Goal: Information Seeking & Learning: Check status

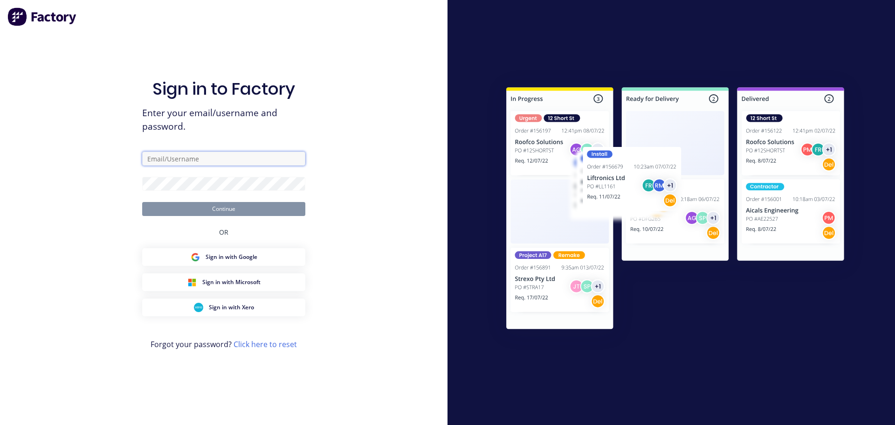
click at [223, 155] on input "text" at bounding box center [223, 159] width 163 height 14
click at [204, 156] on input "cat" at bounding box center [223, 159] width 163 height 14
type input "c"
click at [194, 159] on input "text" at bounding box center [223, 159] width 163 height 14
type input "[PERSON_NAME][EMAIL_ADDRESS][DOMAIN_NAME]"
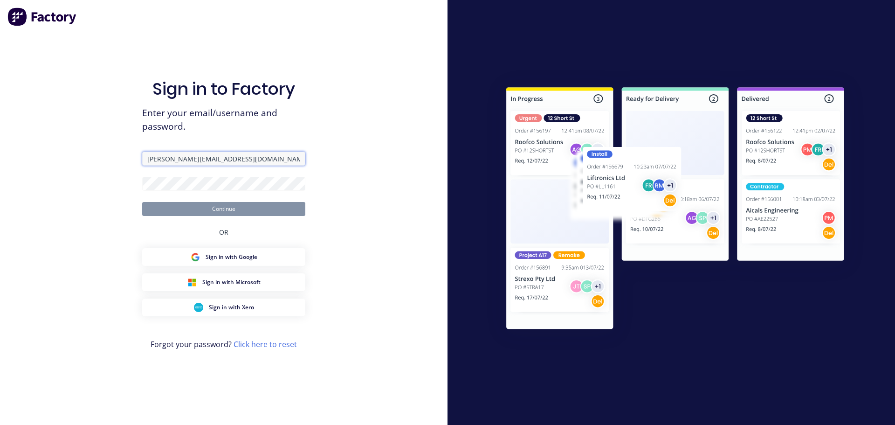
click at [211, 157] on input "[PERSON_NAME][EMAIL_ADDRESS][DOMAIN_NAME]" at bounding box center [223, 159] width 163 height 14
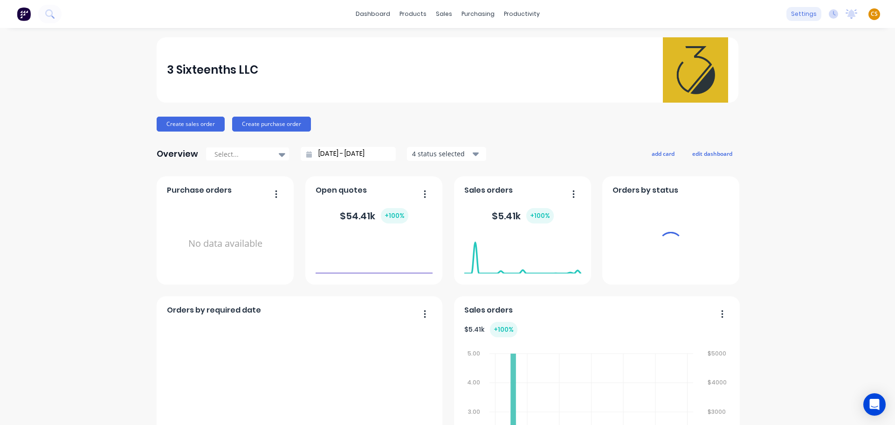
click at [801, 14] on div "settings" at bounding box center [804, 14] width 35 height 14
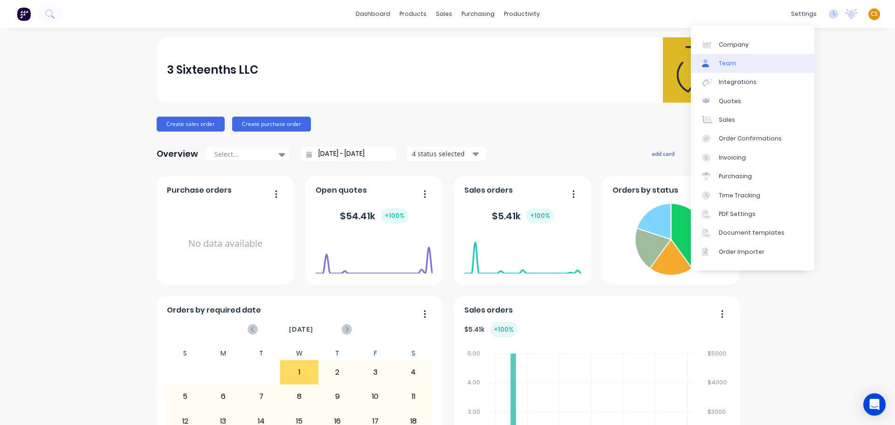
click at [752, 55] on link "Team" at bounding box center [753, 63] width 124 height 19
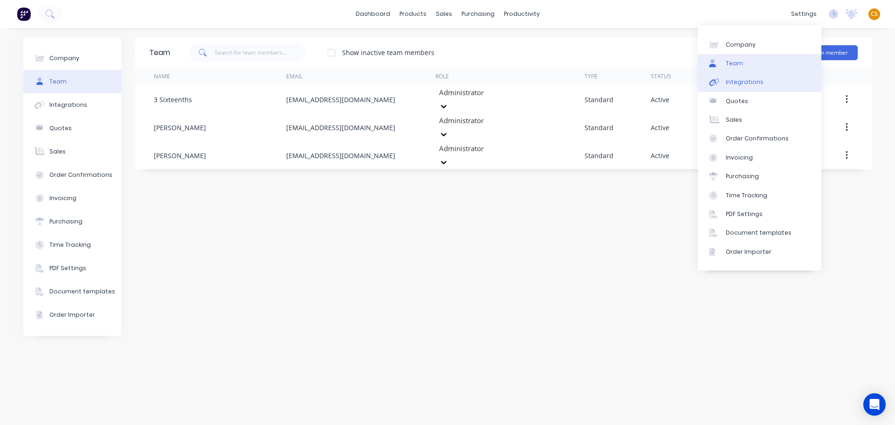
click at [763, 81] on link "Integrations" at bounding box center [760, 82] width 124 height 19
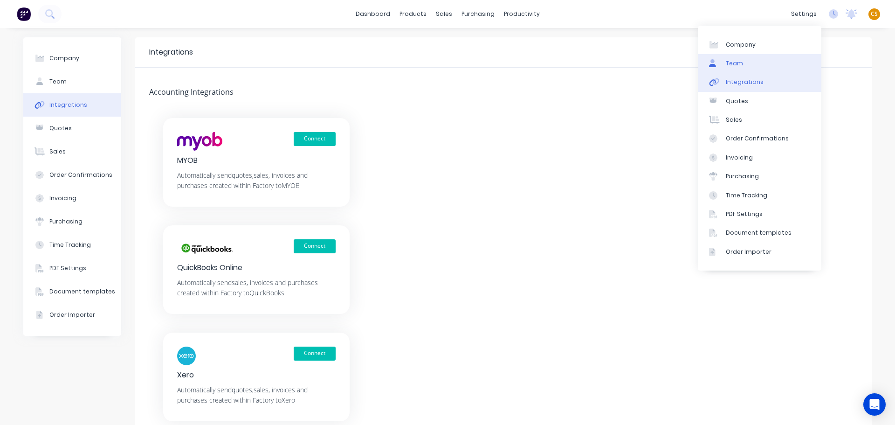
click at [745, 63] on link "Team" at bounding box center [760, 63] width 124 height 19
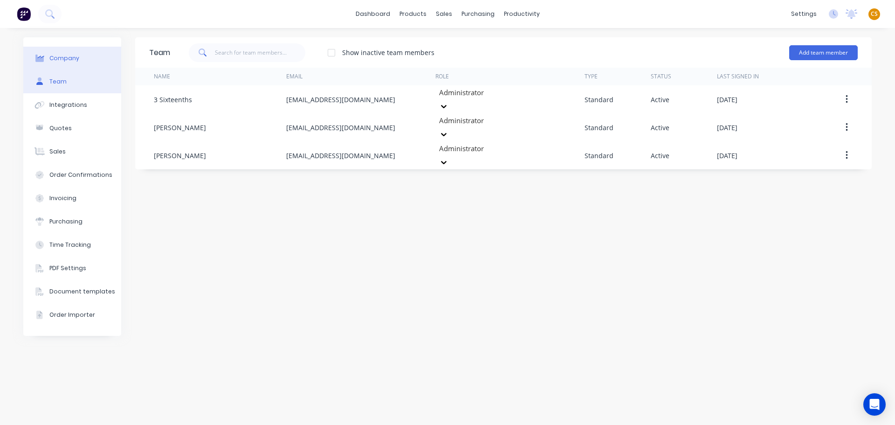
click at [62, 60] on div "Company" at bounding box center [64, 58] width 30 height 8
select select "US"
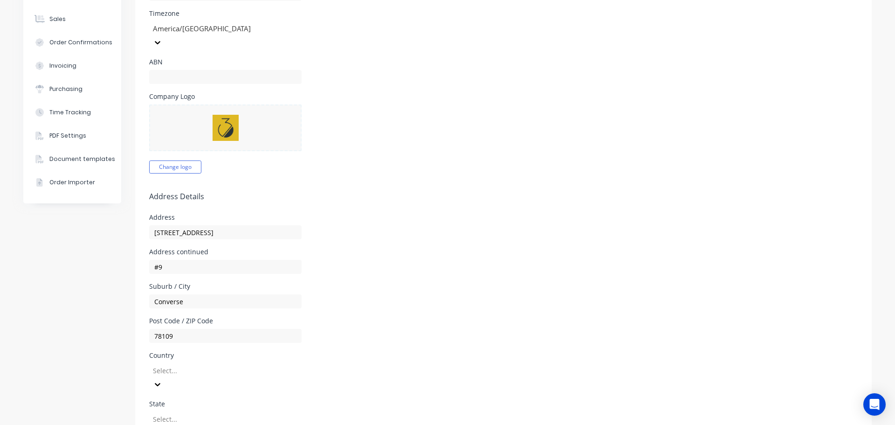
scroll to position [140, 0]
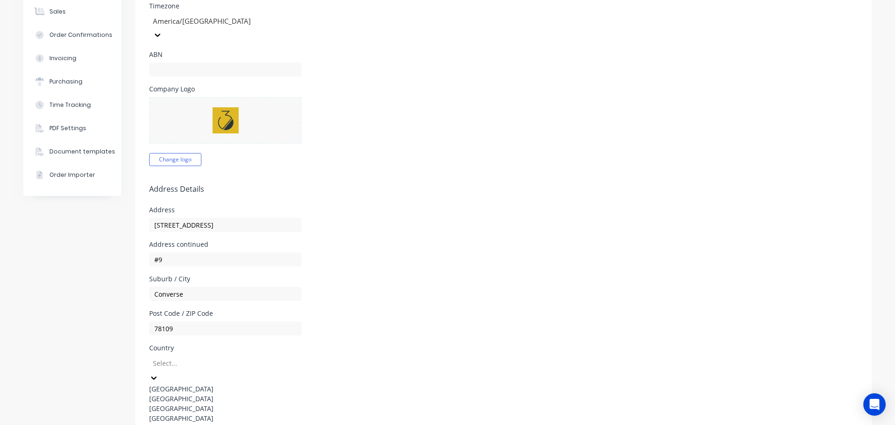
click at [201, 357] on div at bounding box center [219, 363] width 134 height 12
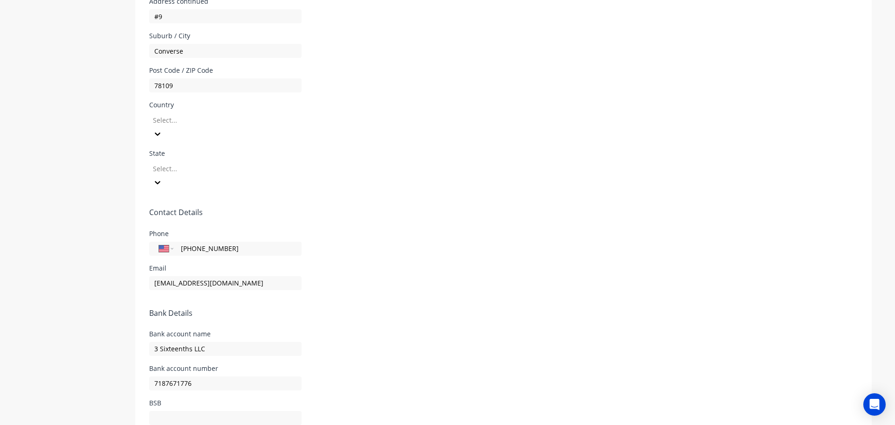
click at [186, 114] on div at bounding box center [219, 120] width 134 height 12
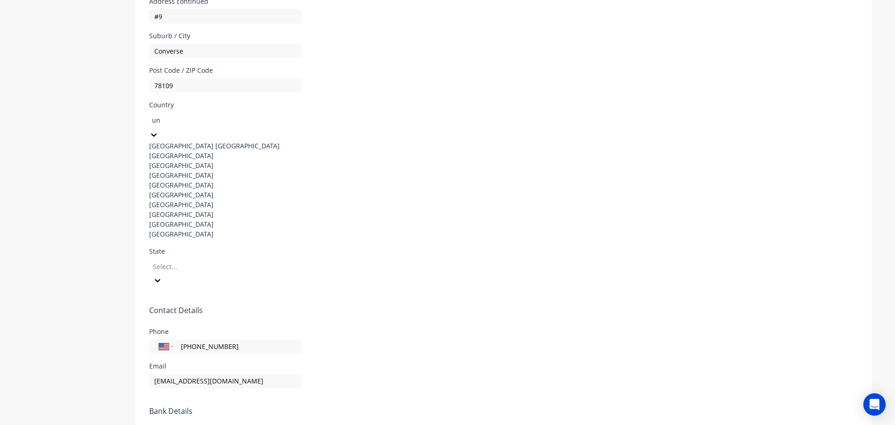
type input "u"
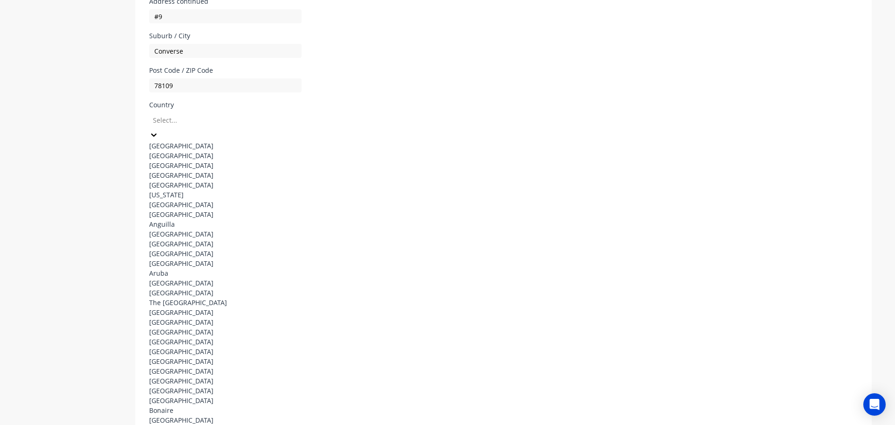
click at [224, 114] on div at bounding box center [219, 120] width 134 height 12
type input "un"
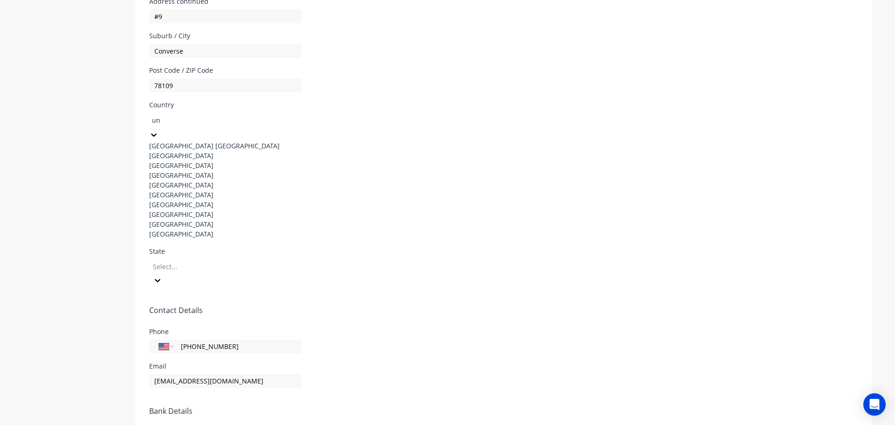
scroll to position [36, 0]
click at [191, 229] on div "[GEOGRAPHIC_DATA]" at bounding box center [219, 224] width 140 height 10
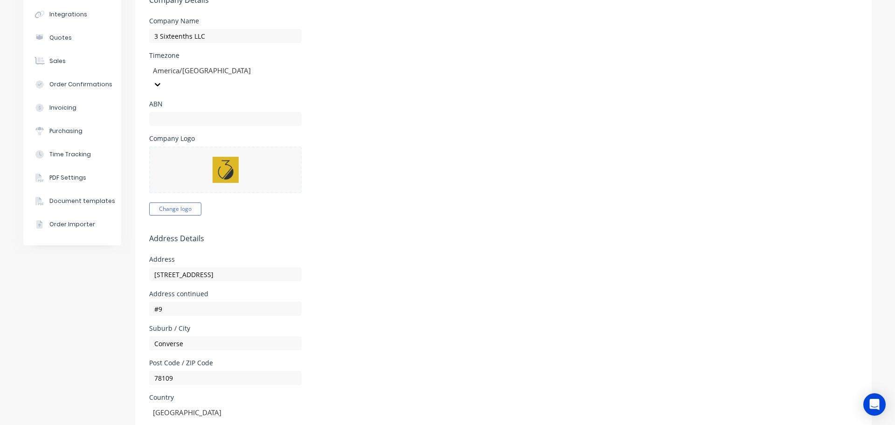
scroll to position [0, 0]
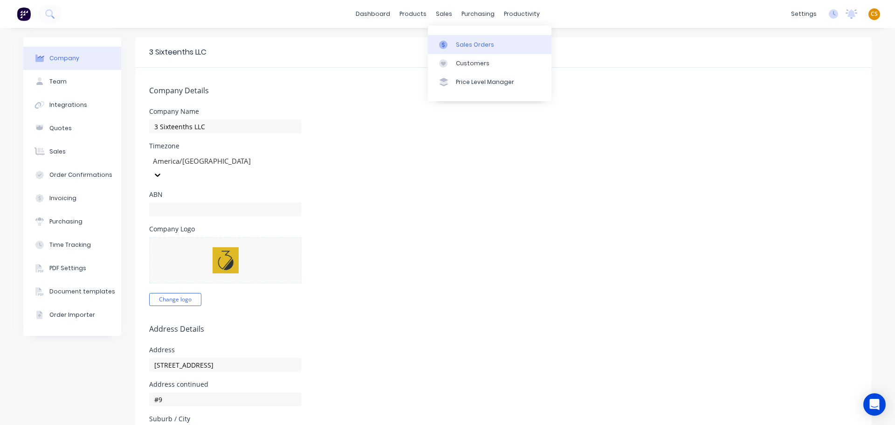
click at [467, 41] on div "Sales Orders" at bounding box center [475, 45] width 38 height 8
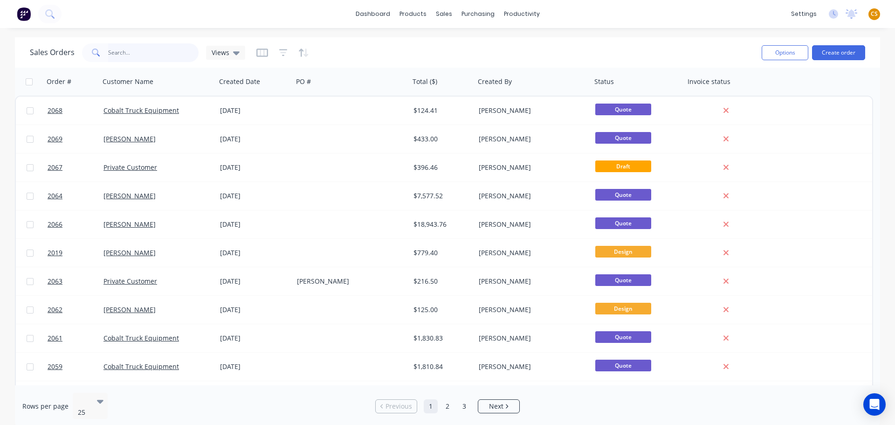
drag, startPoint x: 125, startPoint y: 51, endPoint x: 126, endPoint y: 41, distance: 10.3
click at [125, 51] on input "text" at bounding box center [153, 52] width 91 height 19
type input "2057"
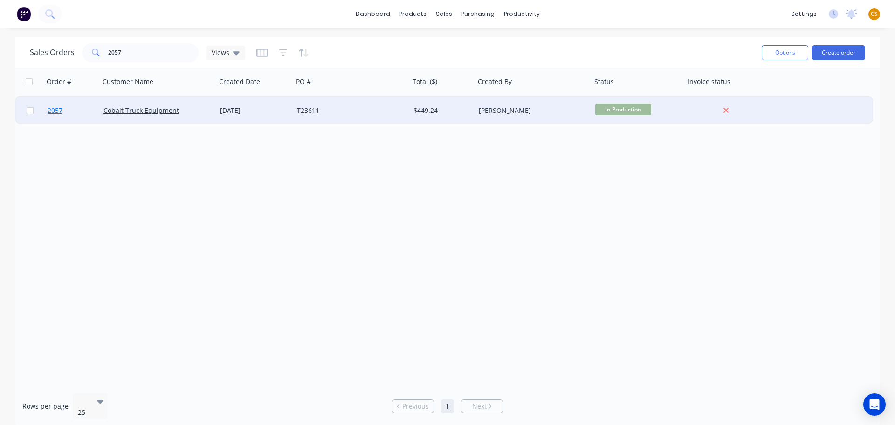
click at [68, 111] on link "2057" at bounding box center [76, 111] width 56 height 28
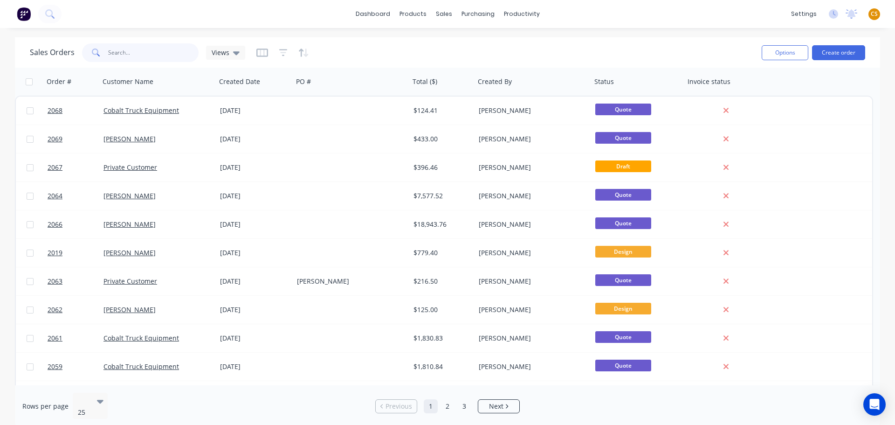
click at [115, 48] on input "text" at bounding box center [153, 52] width 91 height 19
type input "2057"
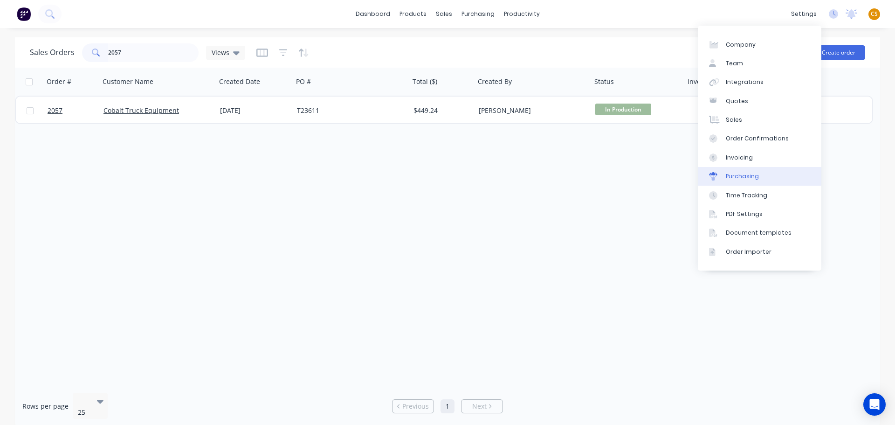
click at [750, 176] on div "Purchasing" at bounding box center [742, 176] width 33 height 8
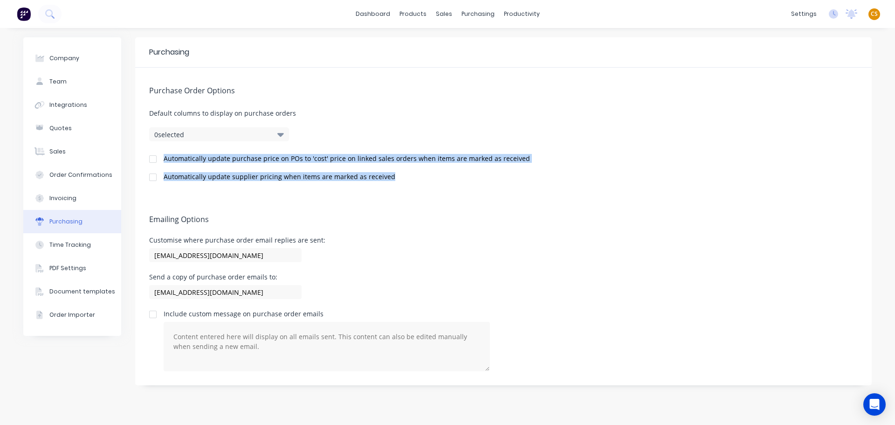
drag, startPoint x: 164, startPoint y: 158, endPoint x: 393, endPoint y: 175, distance: 229.6
click at [393, 175] on div "Purchase Order Options Default columns to display on purchase orders 0 selected…" at bounding box center [503, 132] width 737 height 129
click at [497, 43] on div "Purchase Orders" at bounding box center [508, 45] width 49 height 8
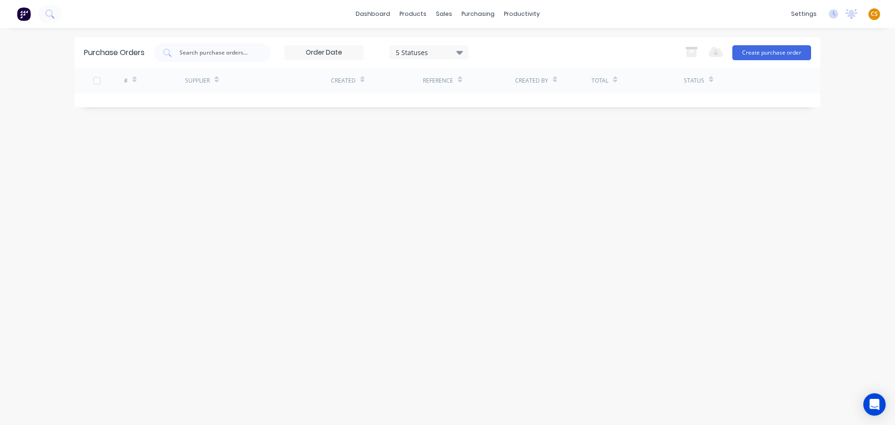
click at [443, 52] on div "5 Statuses" at bounding box center [429, 52] width 67 height 10
click at [490, 76] on div at bounding box center [492, 76] width 19 height 19
click at [276, 189] on div "Purchase Orders 7 Statuses 7 Statuses Export to Excel (XLSX) Create purchase or…" at bounding box center [448, 226] width 746 height 378
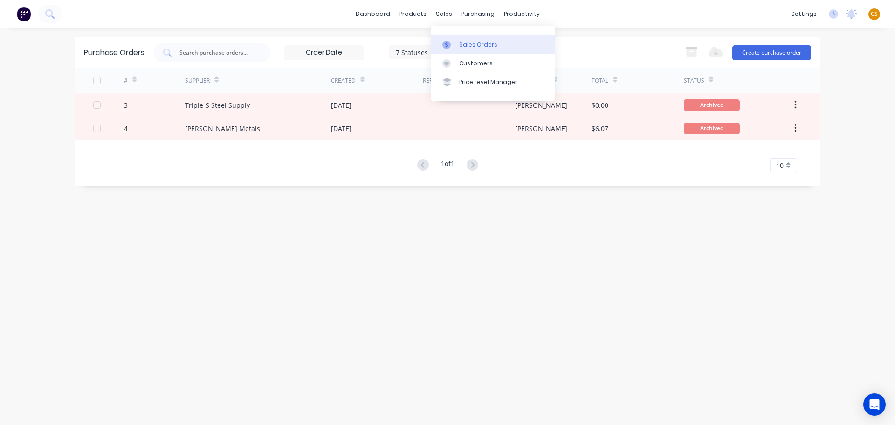
click at [464, 45] on div "Sales Orders" at bounding box center [478, 45] width 38 height 8
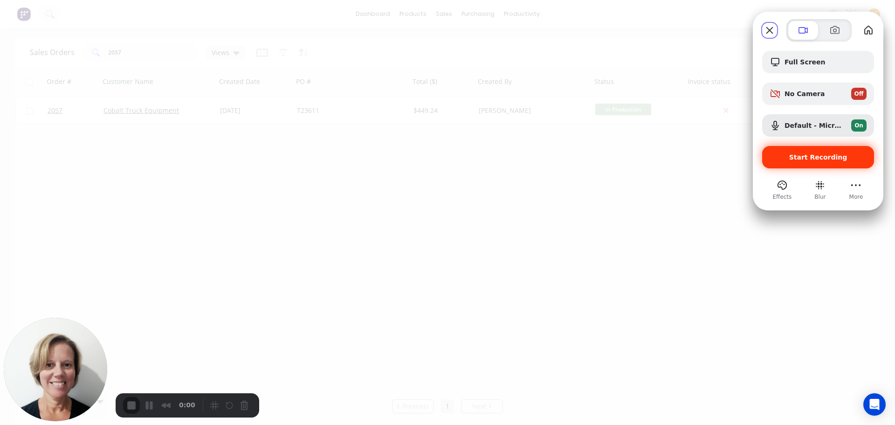
click at [823, 160] on span "Start Recording" at bounding box center [819, 156] width 58 height 7
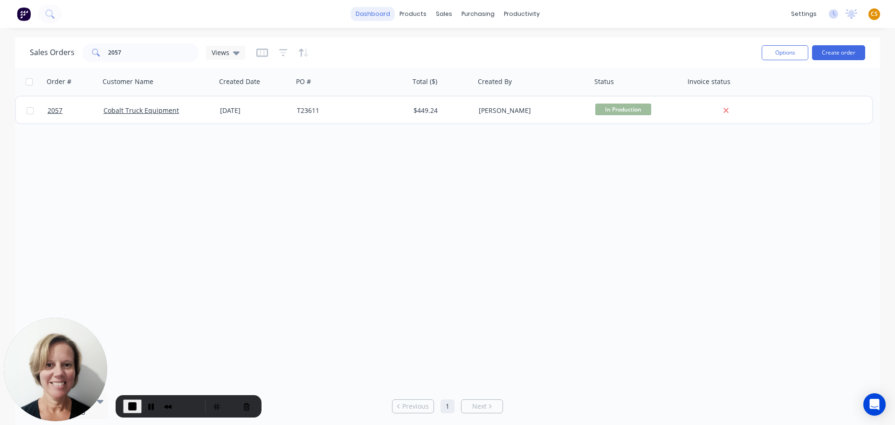
click at [375, 11] on link "dashboard" at bounding box center [373, 14] width 44 height 14
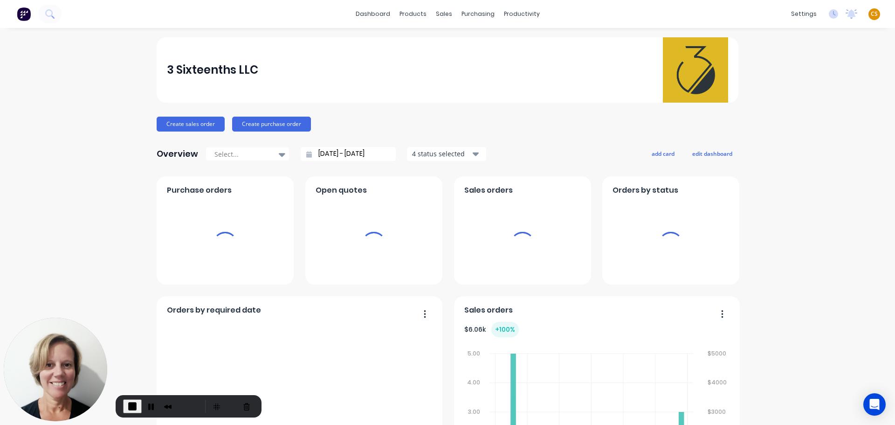
drag, startPoint x: 255, startPoint y: 70, endPoint x: 266, endPoint y: 70, distance: 11.2
click at [266, 70] on div "3 Sixteenths LLC" at bounding box center [448, 69] width 582 height 65
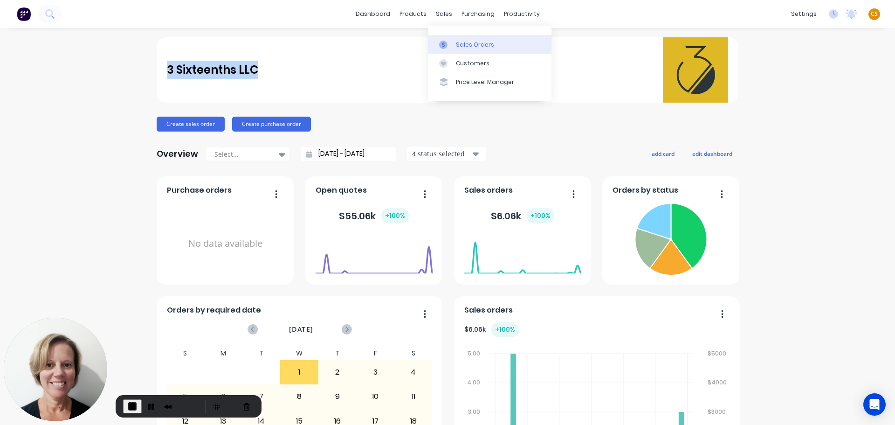
click at [472, 43] on div "Sales Orders" at bounding box center [475, 45] width 38 height 8
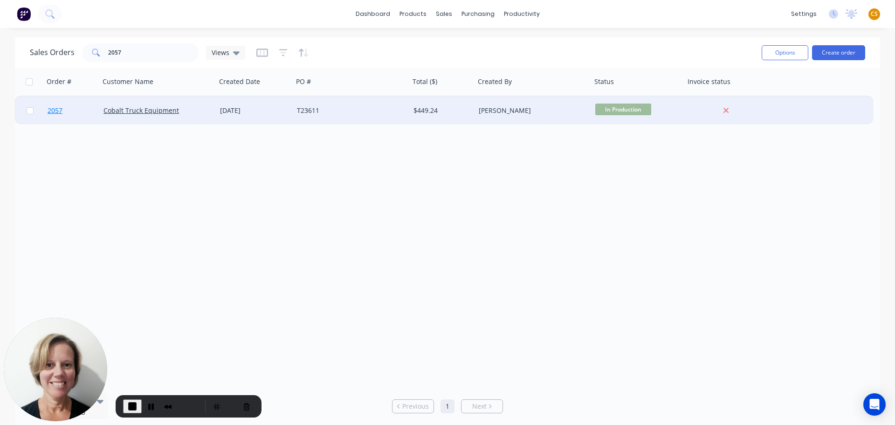
click at [69, 112] on link "2057" at bounding box center [76, 111] width 56 height 28
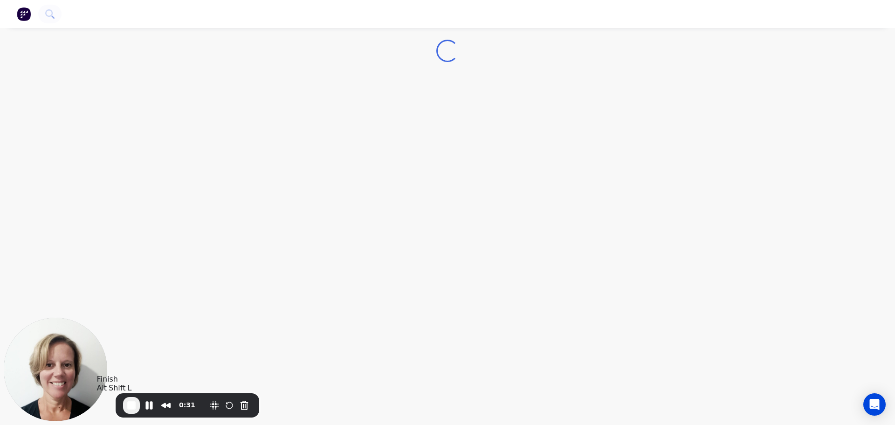
click at [128, 406] on span "End Recording" at bounding box center [131, 405] width 11 height 11
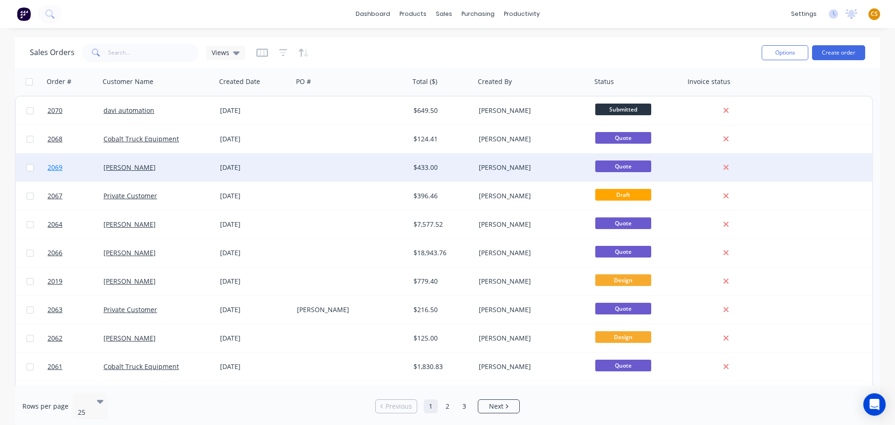
click at [69, 168] on link "2069" at bounding box center [76, 167] width 56 height 28
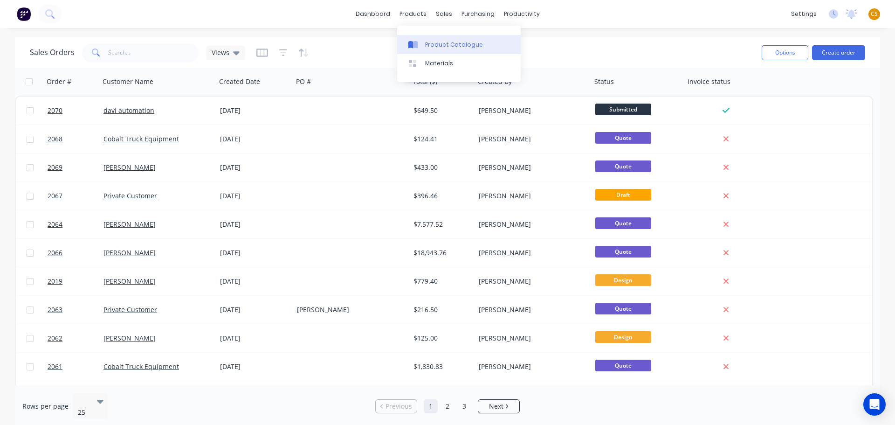
click at [434, 46] on div "Product Catalogue" at bounding box center [454, 45] width 58 height 8
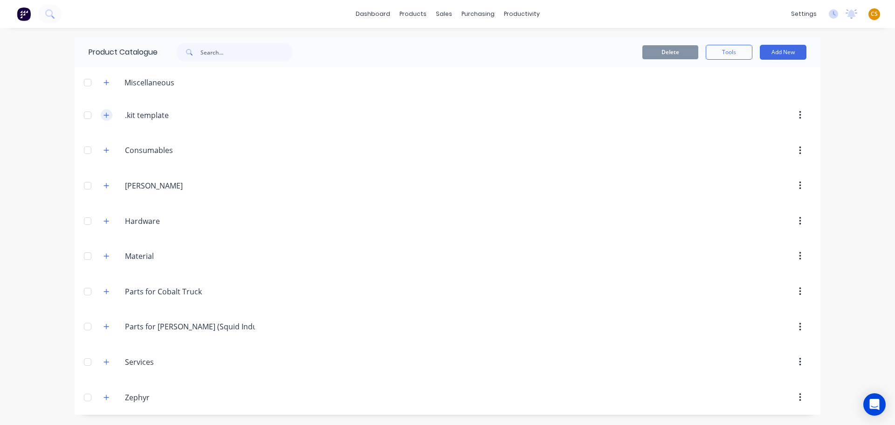
click at [107, 114] on icon "button" at bounding box center [106, 114] width 5 height 5
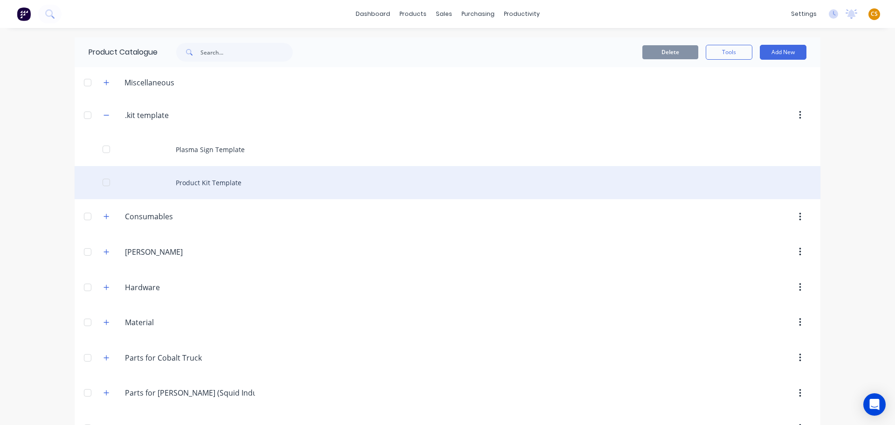
click at [208, 183] on div "Product Kit Template" at bounding box center [448, 182] width 746 height 33
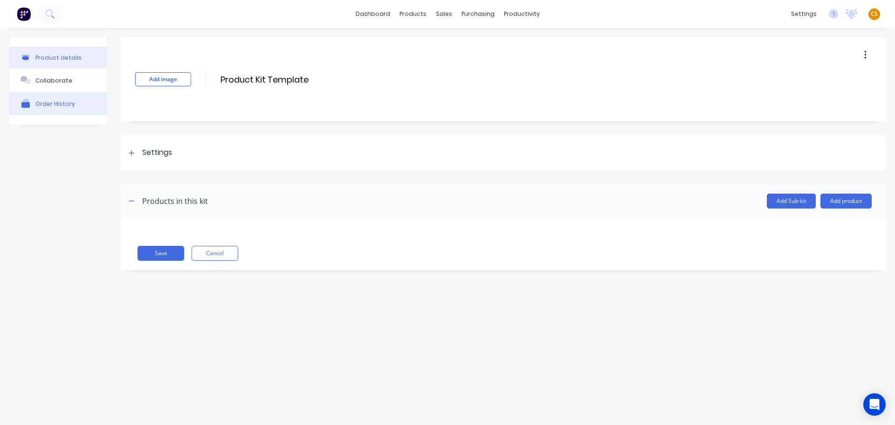
click at [69, 107] on div "Order History" at bounding box center [55, 103] width 40 height 7
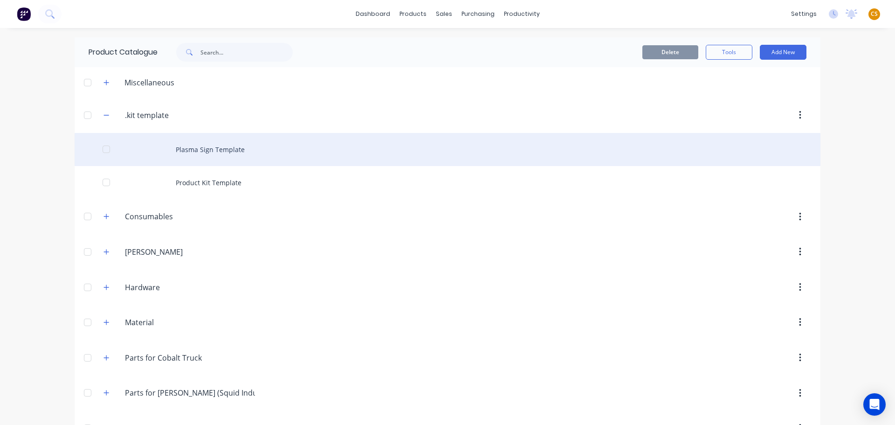
click at [204, 151] on div "Plasma Sign Template" at bounding box center [448, 149] width 746 height 33
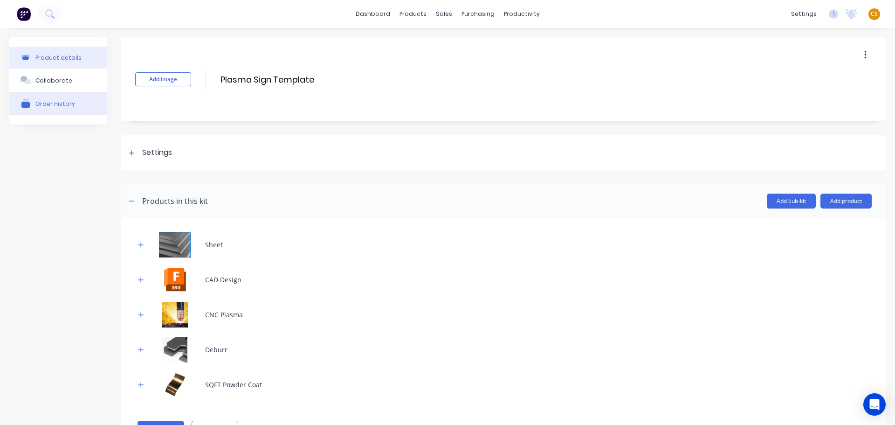
click at [54, 102] on div "Order History" at bounding box center [55, 103] width 40 height 7
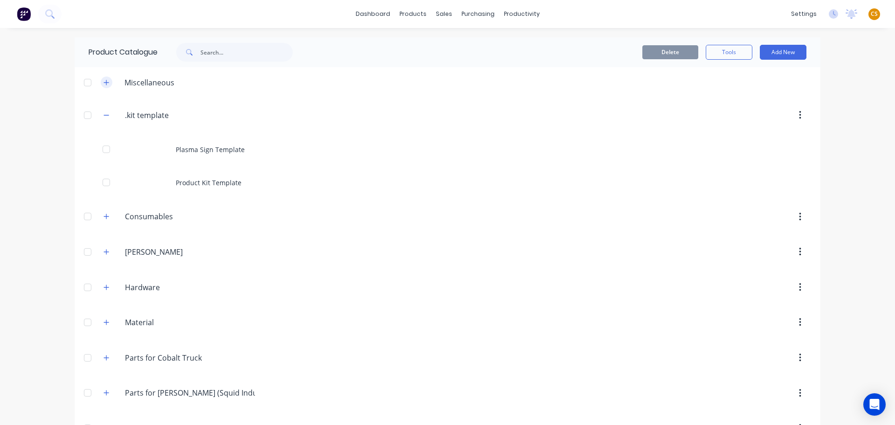
click at [104, 83] on icon "button" at bounding box center [107, 82] width 6 height 7
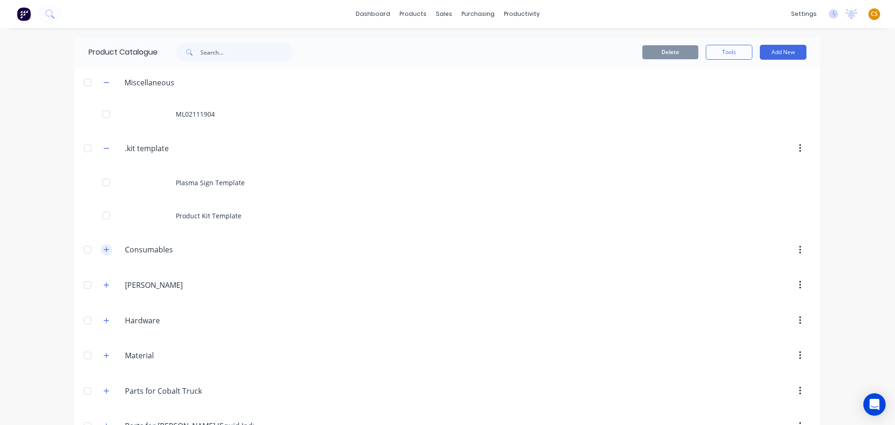
click at [104, 251] on icon "button" at bounding box center [107, 249] width 6 height 7
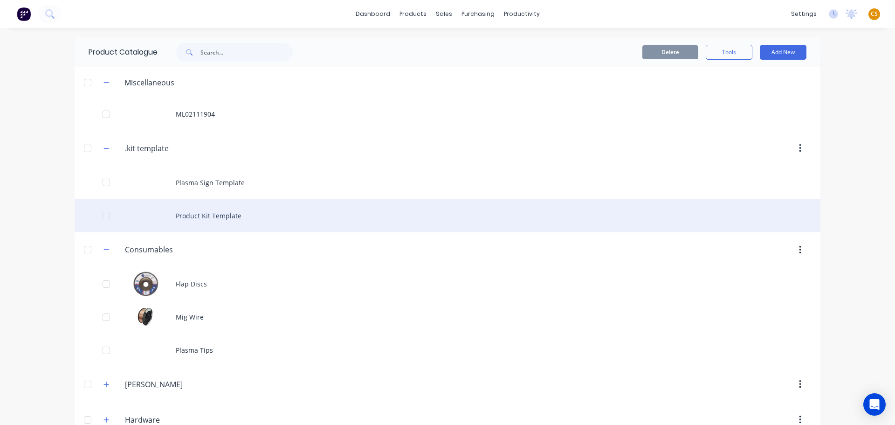
click at [216, 218] on div "Product Kit Template" at bounding box center [448, 215] width 746 height 33
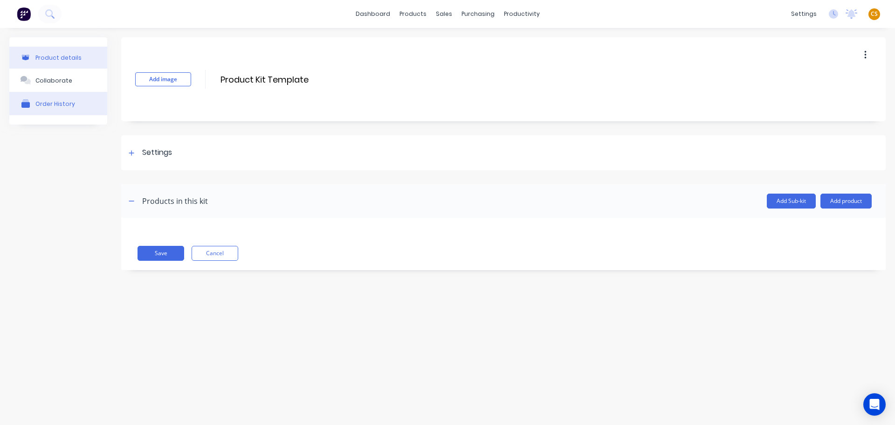
click at [48, 102] on div "Order History" at bounding box center [55, 103] width 40 height 7
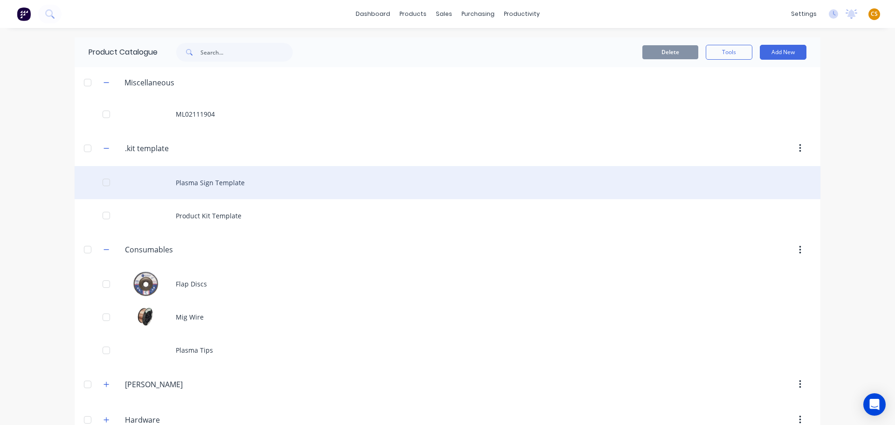
click at [217, 191] on div "Plasma Sign Template" at bounding box center [448, 182] width 746 height 33
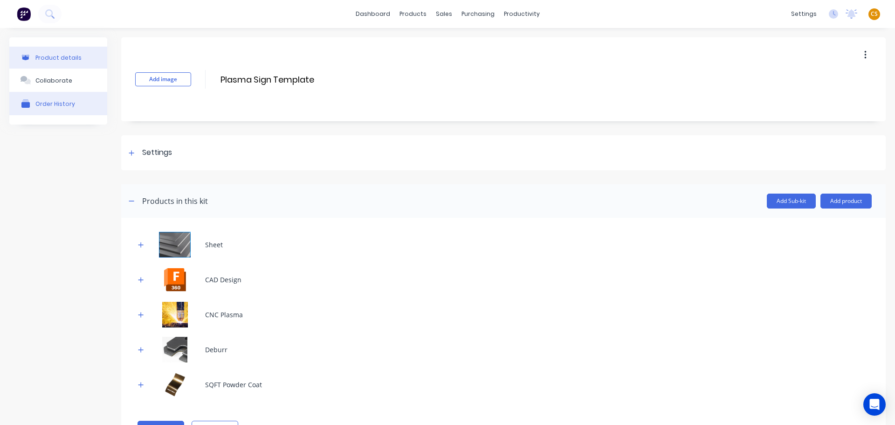
click at [49, 104] on div "Order History" at bounding box center [55, 103] width 40 height 7
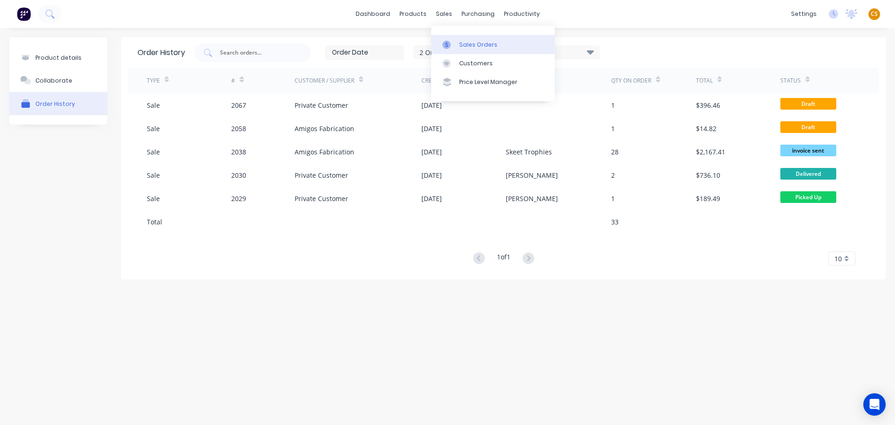
click at [468, 41] on div "Sales Orders" at bounding box center [478, 45] width 38 height 8
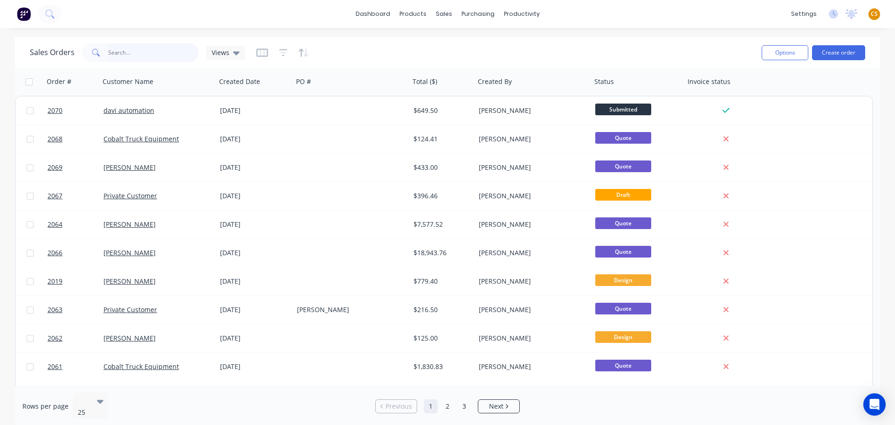
click at [125, 53] on input "text" at bounding box center [153, 52] width 91 height 19
type input "2057"
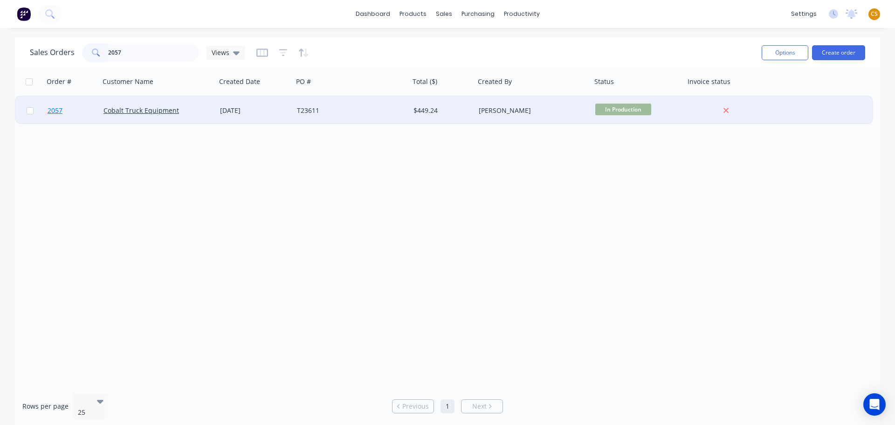
click at [71, 116] on link "2057" at bounding box center [76, 111] width 56 height 28
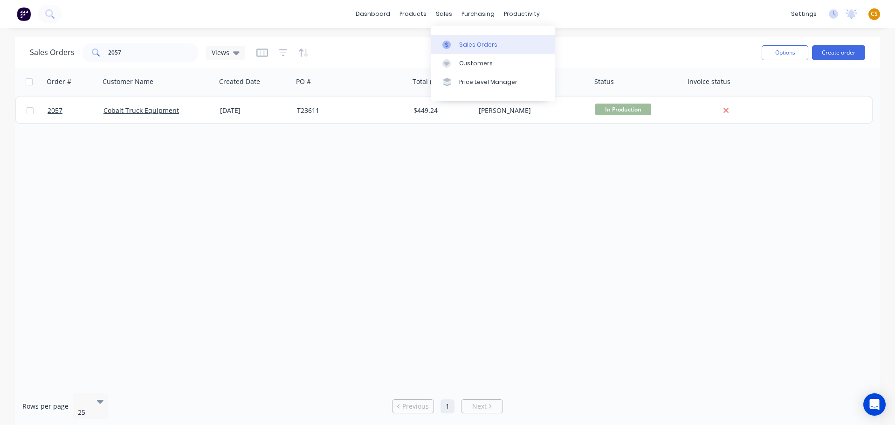
click at [467, 46] on div "Sales Orders" at bounding box center [478, 45] width 38 height 8
drag, startPoint x: 126, startPoint y: 49, endPoint x: 63, endPoint y: 48, distance: 63.4
click at [64, 48] on div "Sales Orders 2057 Views" at bounding box center [137, 52] width 215 height 19
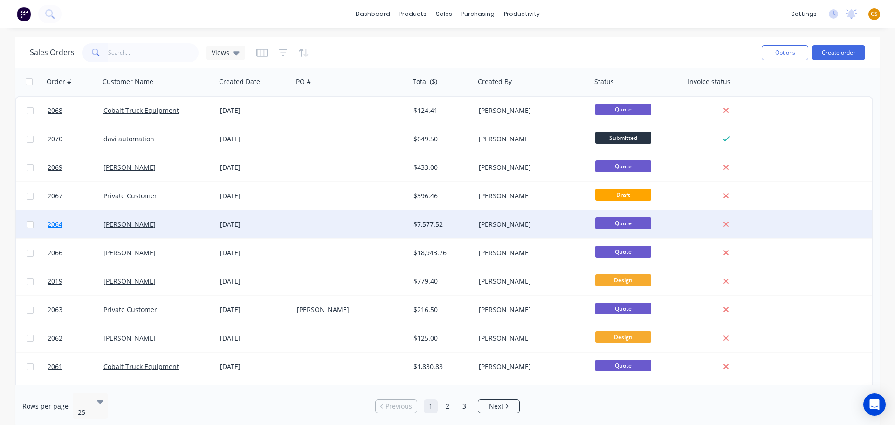
click at [69, 223] on link "2064" at bounding box center [76, 224] width 56 height 28
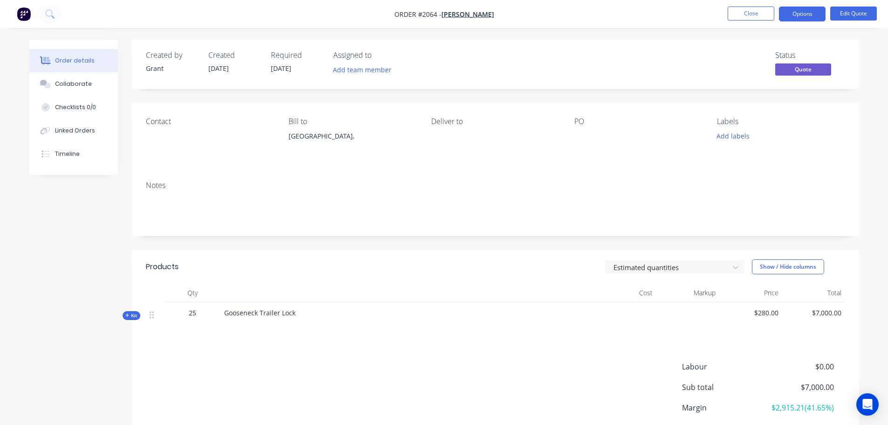
click at [132, 316] on span "Kit" at bounding box center [131, 315] width 12 height 7
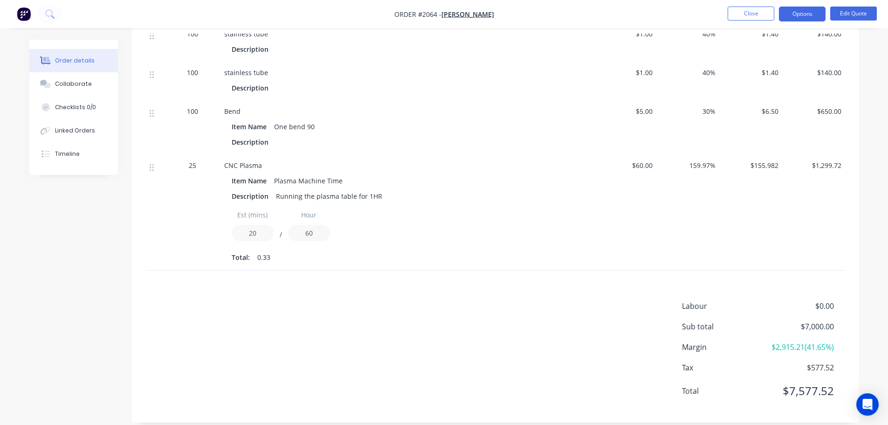
scroll to position [140, 0]
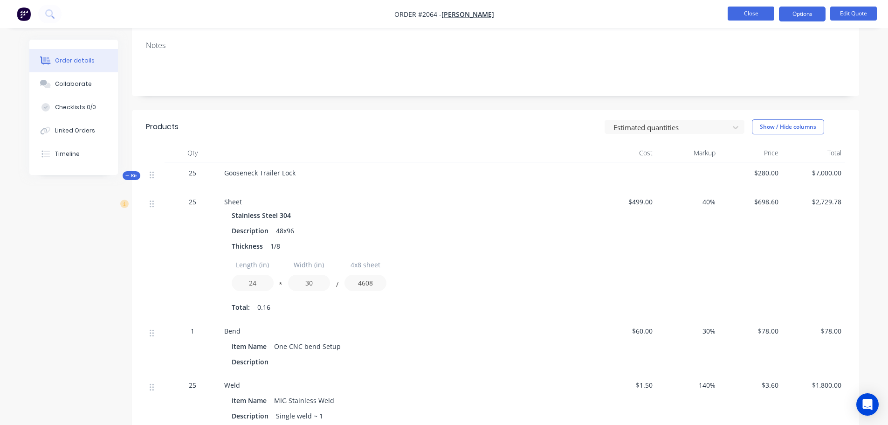
click at [754, 16] on button "Close" at bounding box center [751, 14] width 47 height 14
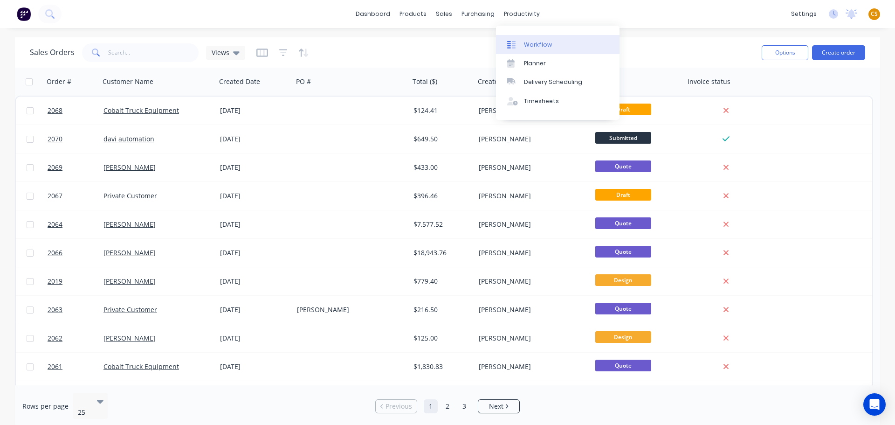
click at [537, 44] on div "Workflow" at bounding box center [538, 45] width 28 height 8
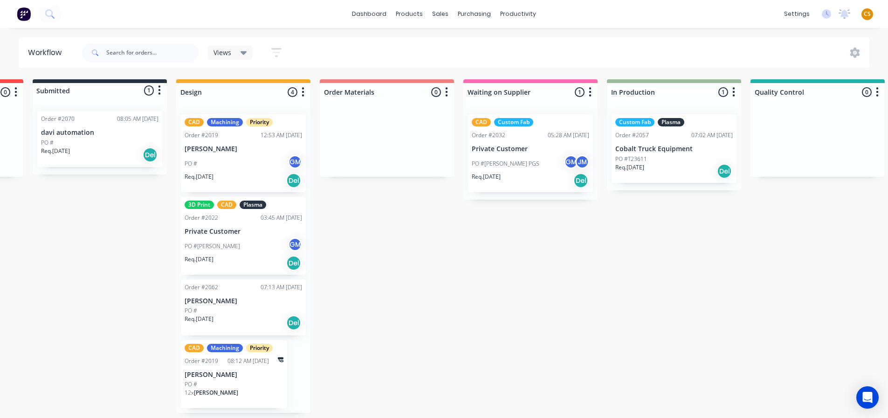
scroll to position [2, 0]
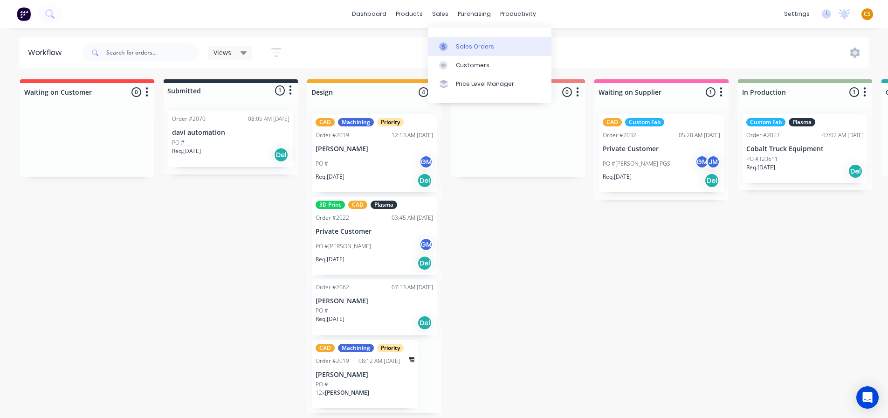
click at [472, 49] on link "Sales Orders" at bounding box center [490, 46] width 124 height 19
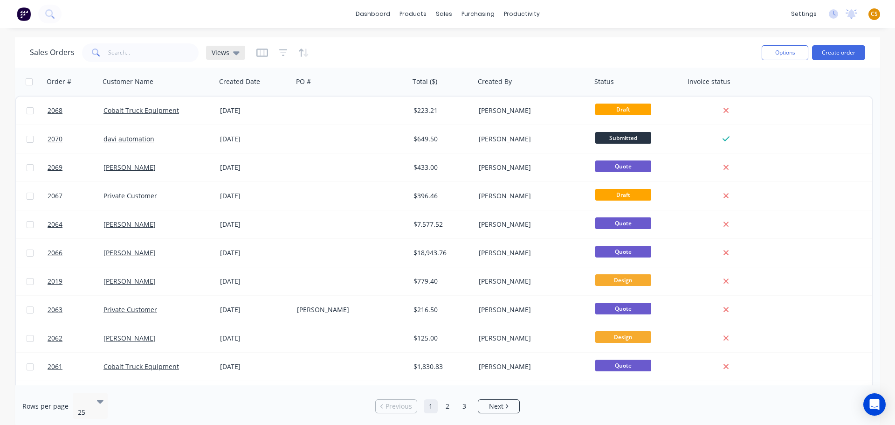
click at [231, 53] on div "Views" at bounding box center [226, 53] width 28 height 8
click at [498, 402] on span "Next" at bounding box center [496, 406] width 14 height 9
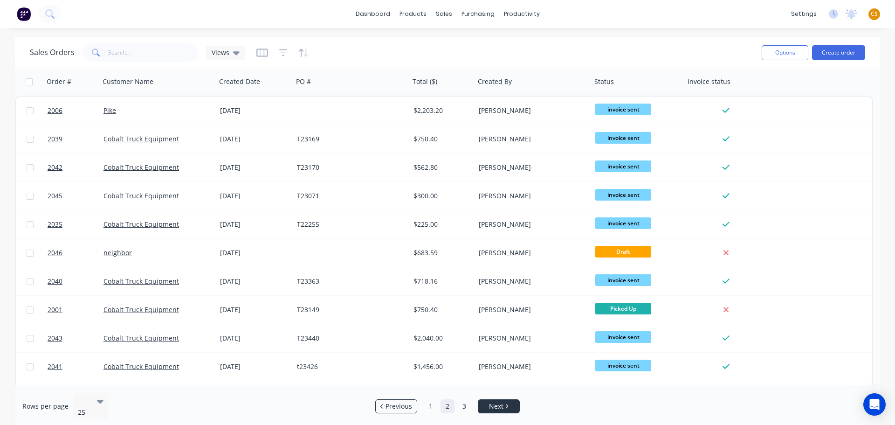
click at [498, 402] on span "Next" at bounding box center [496, 406] width 14 height 9
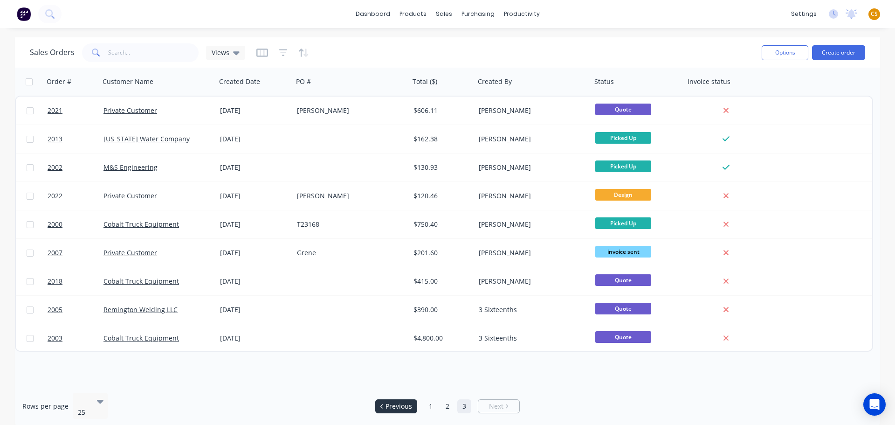
click at [405, 404] on span "Previous" at bounding box center [399, 406] width 27 height 9
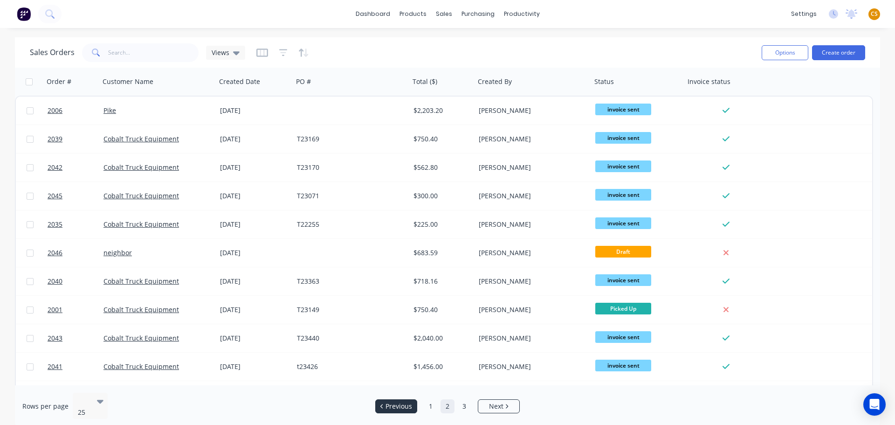
click at [405, 404] on span "Previous" at bounding box center [399, 406] width 27 height 9
